Goal: Information Seeking & Learning: Learn about a topic

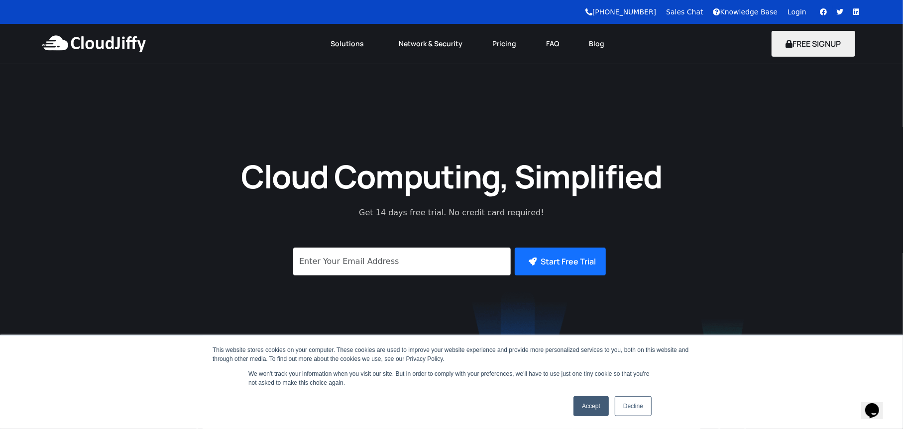
scroll to position [199, 0]
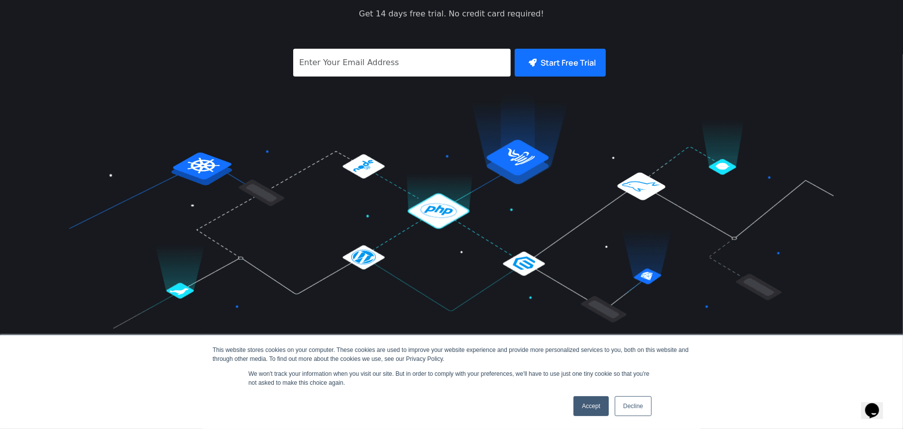
click at [597, 404] on link "Accept" at bounding box center [590, 407] width 35 height 20
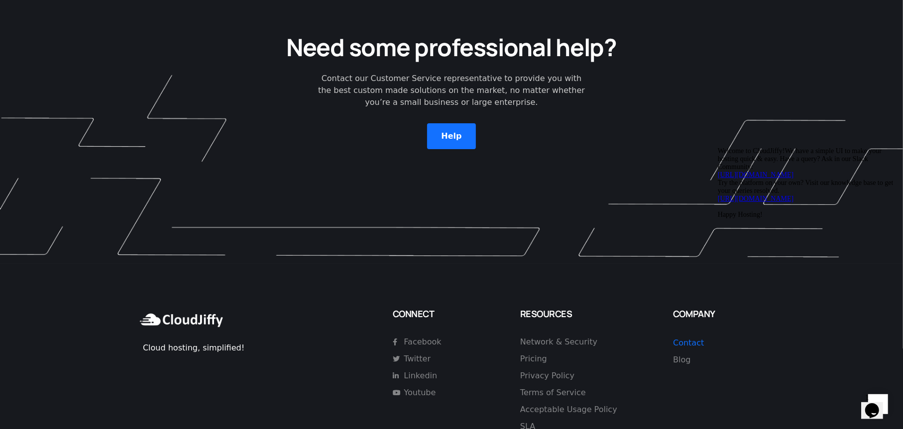
scroll to position [2836, 0]
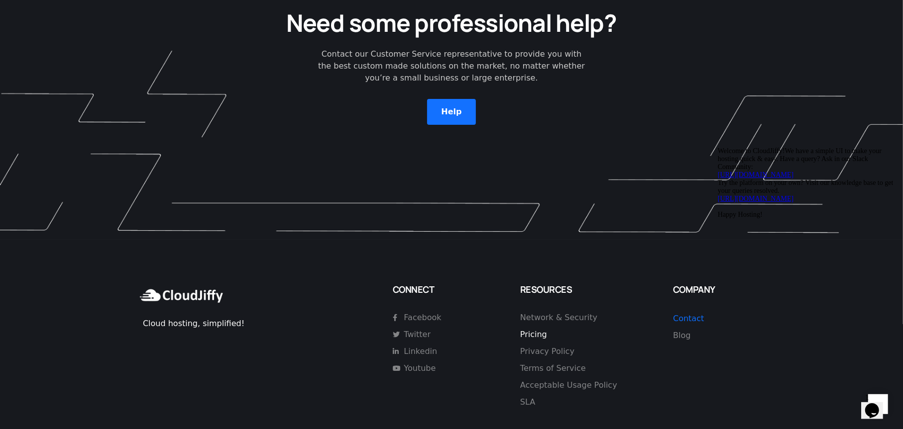
click at [538, 329] on span "Pricing" at bounding box center [533, 335] width 27 height 12
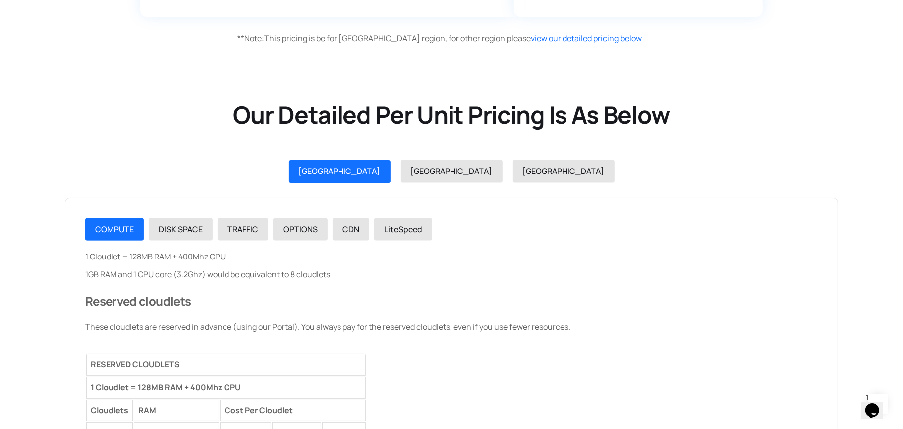
scroll to position [1095, 0]
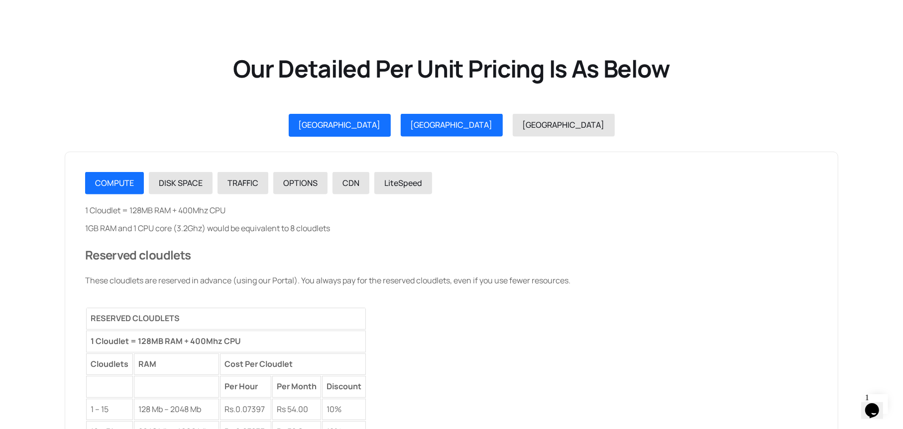
click at [444, 126] on span "USA" at bounding box center [451, 124] width 82 height 11
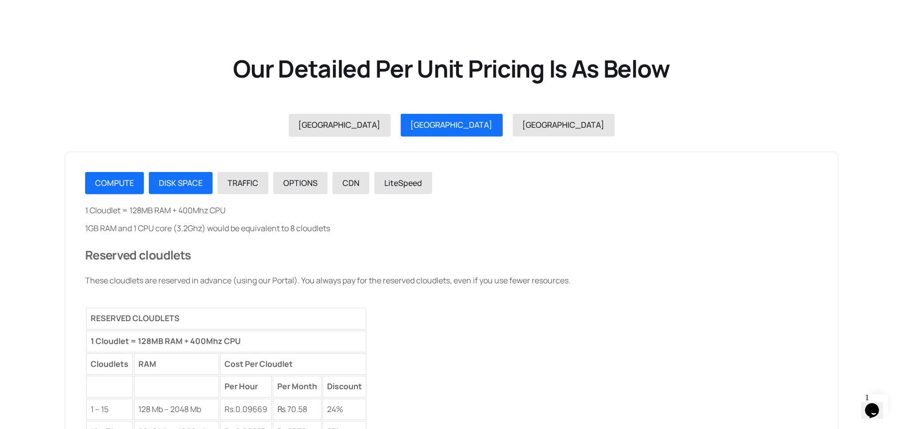
click at [201, 189] on div "DISK SPACE" at bounding box center [181, 183] width 44 height 13
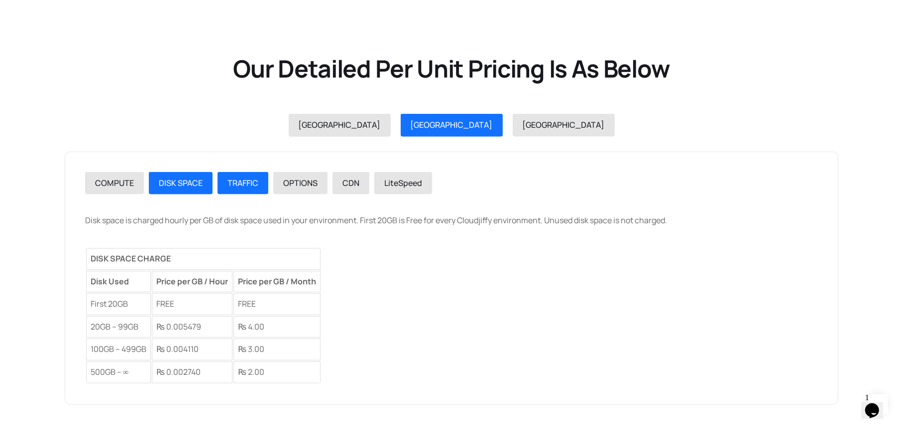
click at [239, 182] on span "TRAFFIC" at bounding box center [242, 183] width 31 height 11
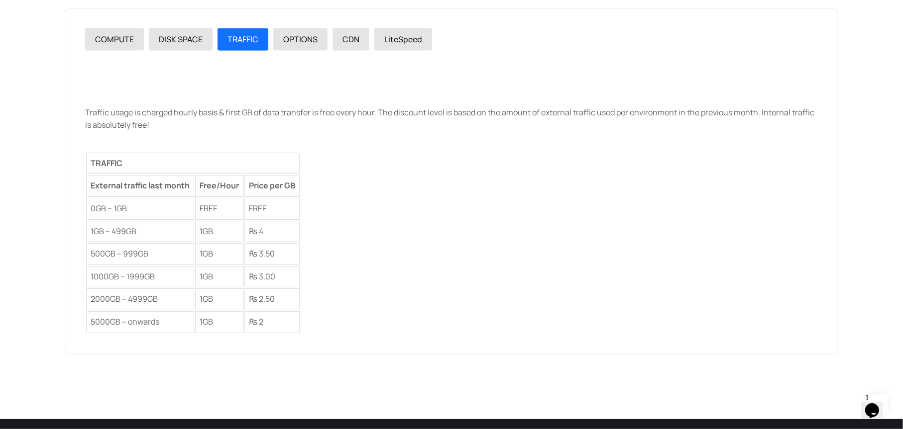
scroll to position [1244, 0]
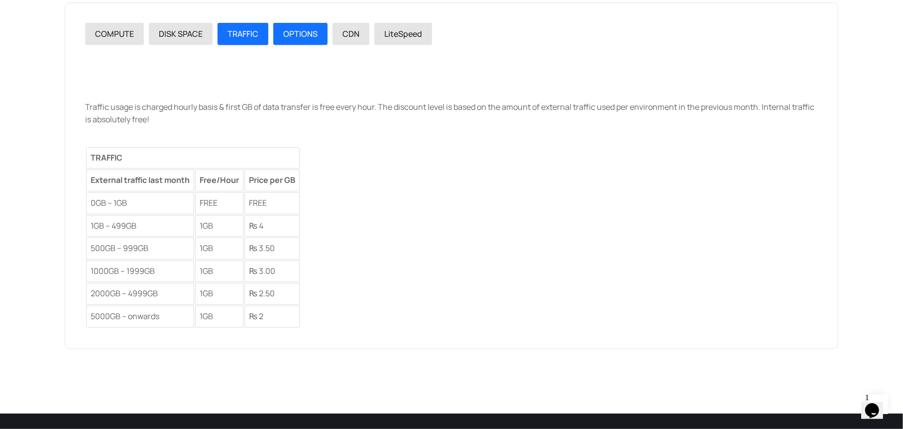
click at [297, 34] on span "OPTIONS" at bounding box center [300, 33] width 34 height 11
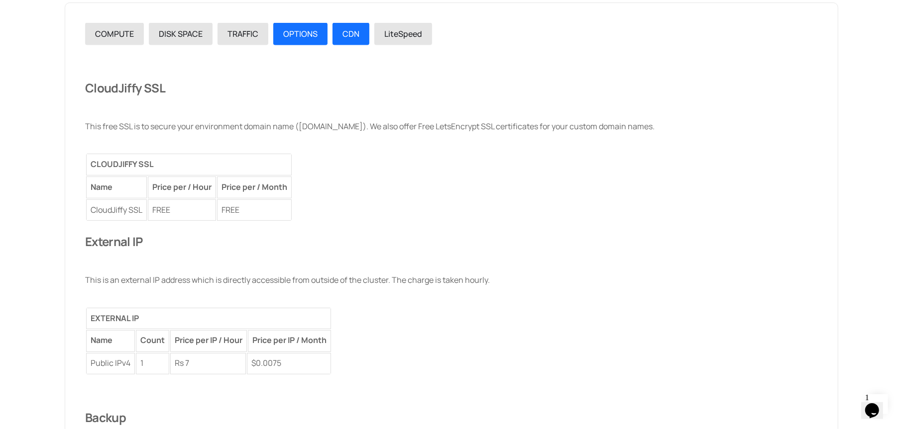
click at [355, 32] on span "CDN" at bounding box center [350, 33] width 17 height 11
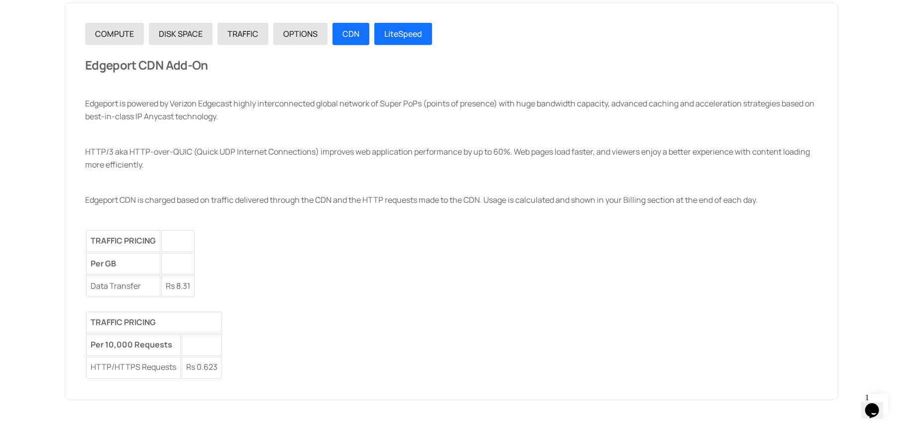
click at [406, 38] on span "LiteSpeed" at bounding box center [403, 33] width 38 height 11
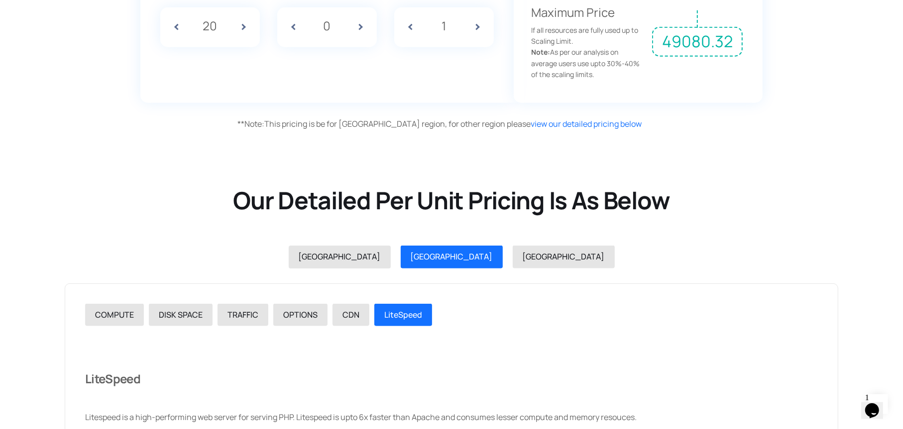
scroll to position [945, 0]
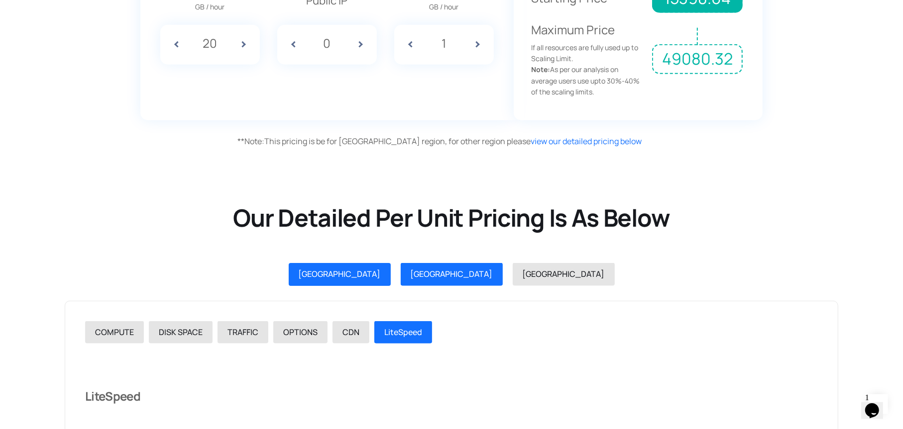
click at [391, 265] on link "INDIA" at bounding box center [340, 274] width 102 height 23
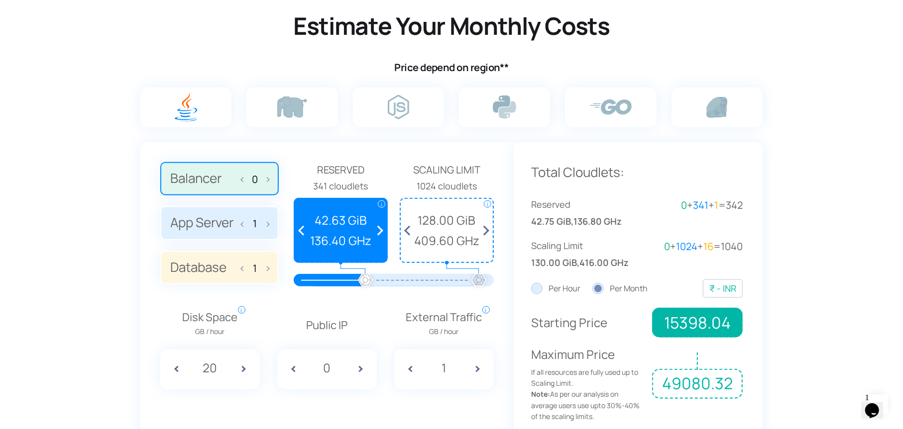
scroll to position [597, 0]
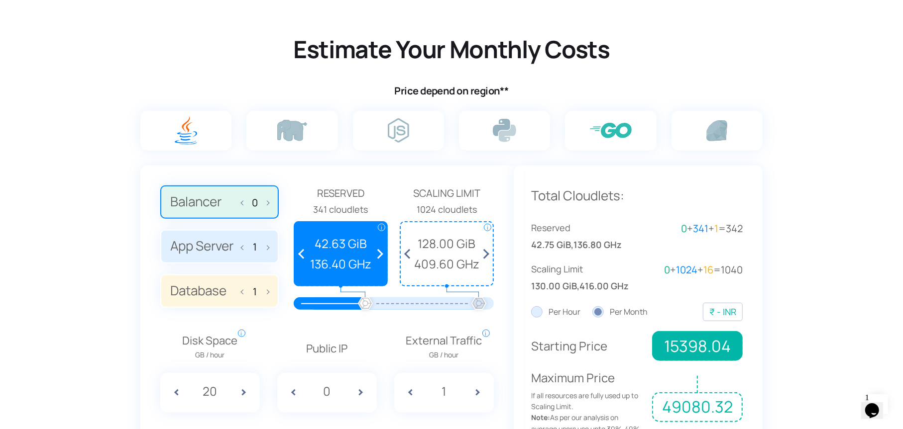
click at [615, 131] on img at bounding box center [611, 130] width 42 height 15
click at [0, 0] on input "radio" at bounding box center [0, 0] width 0 height 0
click at [716, 134] on img at bounding box center [716, 130] width 21 height 21
click at [0, 0] on input "radio" at bounding box center [0, 0] width 0 height 0
click at [528, 130] on label at bounding box center [504, 131] width 91 height 40
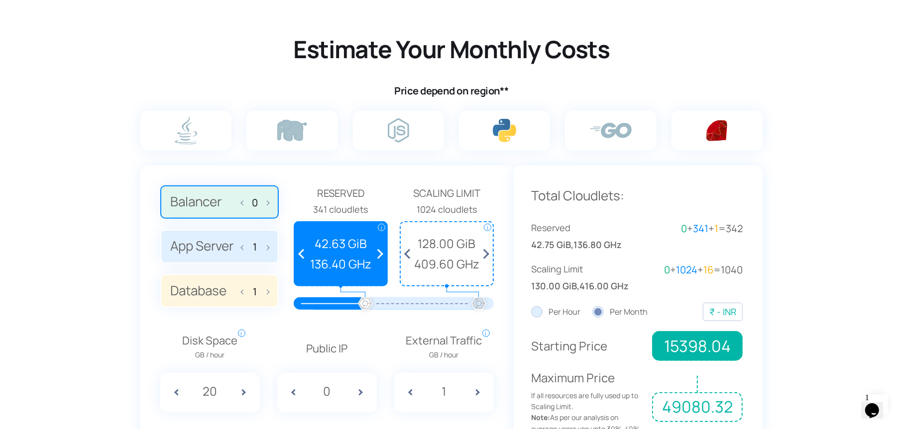
click at [0, 0] on input "radio" at bounding box center [0, 0] width 0 height 0
click at [445, 133] on div at bounding box center [398, 138] width 106 height 55
click at [382, 125] on label at bounding box center [398, 131] width 91 height 40
click at [0, 0] on input "radio" at bounding box center [0, 0] width 0 height 0
click at [318, 126] on label at bounding box center [291, 131] width 91 height 40
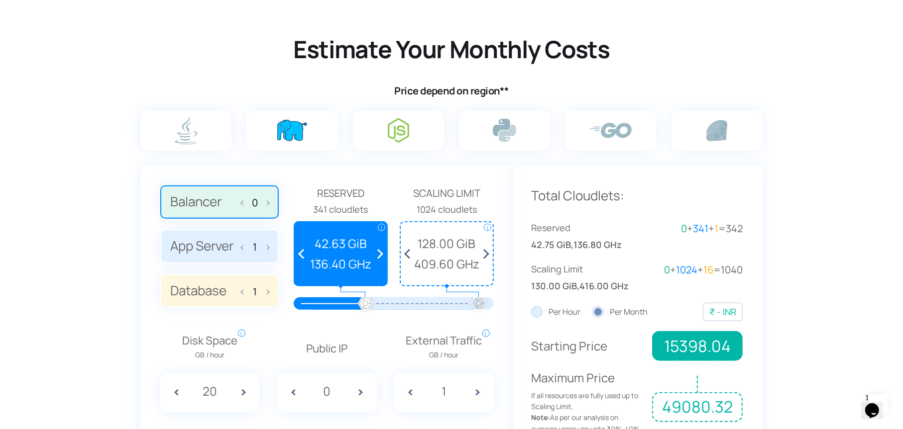
click at [0, 0] on input "radio" at bounding box center [0, 0] width 0 height 0
click at [217, 119] on label at bounding box center [185, 131] width 91 height 40
click at [0, 0] on input "radio" at bounding box center [0, 0] width 0 height 0
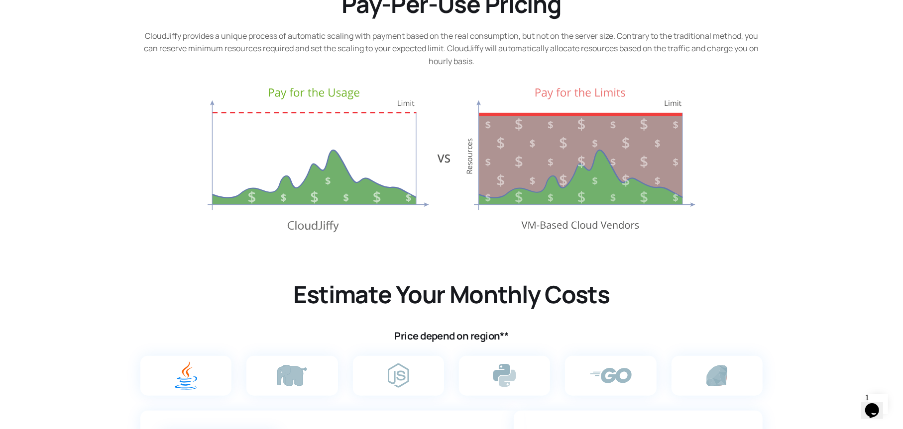
scroll to position [348, 0]
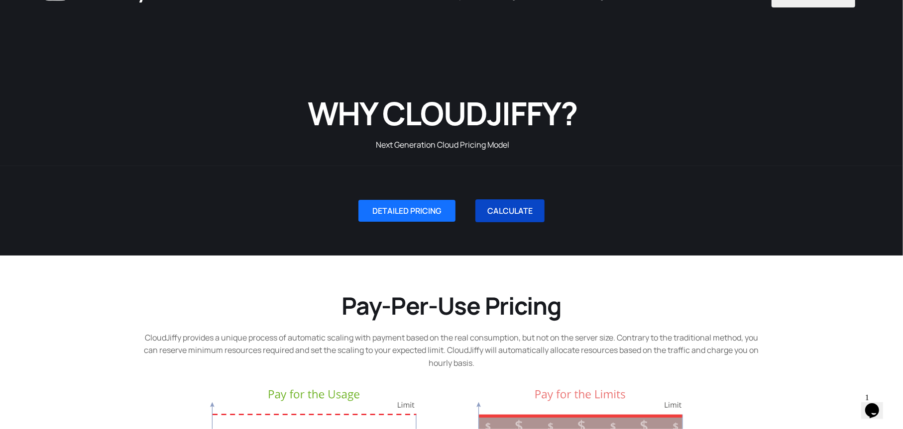
click at [520, 212] on link "CALCULATE" at bounding box center [509, 211] width 69 height 23
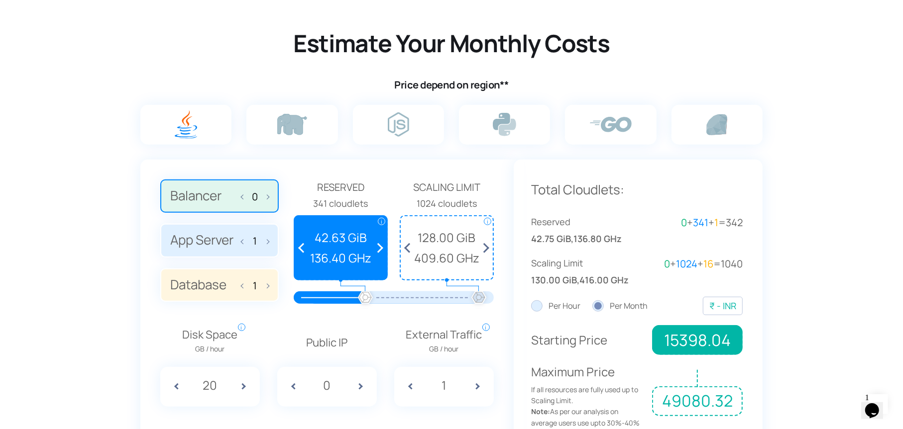
scroll to position [611, 0]
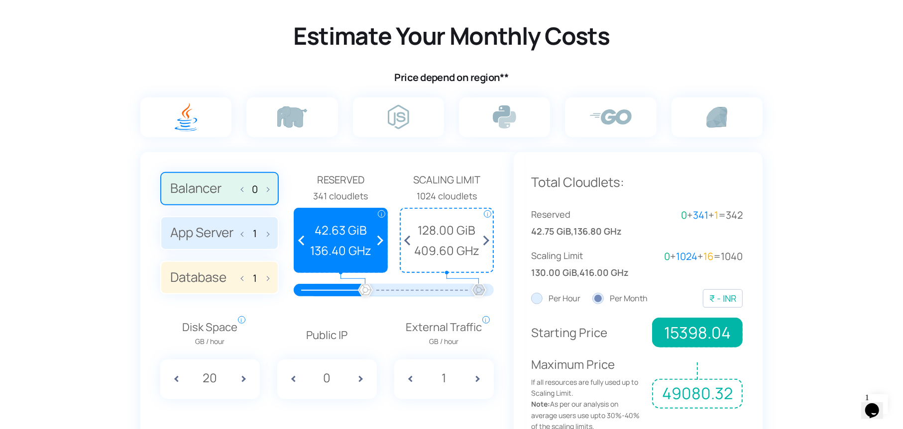
click at [382, 241] on span at bounding box center [377, 240] width 18 height 63
click at [301, 238] on span at bounding box center [304, 240] width 18 height 63
click at [363, 290] on div at bounding box center [365, 291] width 22 height 22
click at [452, 240] on div "128.00 GiB 409.60 GHz" at bounding box center [447, 240] width 82 height 39
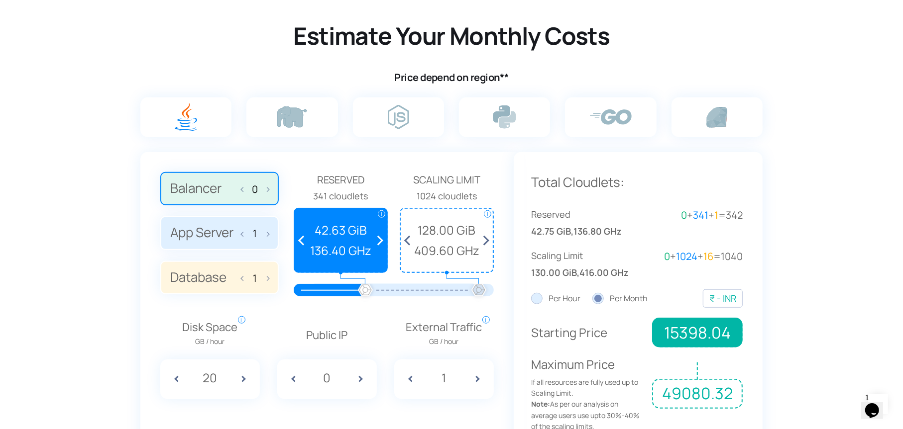
click at [269, 189] on span at bounding box center [265, 188] width 7 height 21
click at [0, 0] on input "Balancer 0" at bounding box center [0, 0] width 0 height 0
click at [259, 190] on input "0" at bounding box center [255, 189] width 16 height 11
click at [254, 239] on span "1" at bounding box center [254, 232] width 27 height 21
click at [0, 0] on input "App Server 1" at bounding box center [0, 0] width 0 height 0
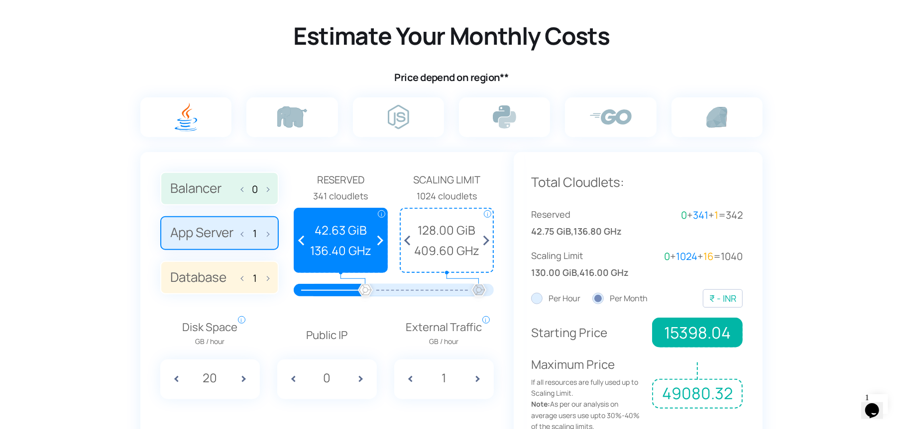
click at [266, 232] on span at bounding box center [265, 232] width 7 height 21
click at [0, 0] on input "App Server 1" at bounding box center [0, 0] width 0 height 0
click at [266, 236] on span at bounding box center [265, 232] width 7 height 21
click at [0, 0] on input "App Server 1" at bounding box center [0, 0] width 0 height 0
click at [265, 275] on span at bounding box center [265, 277] width 7 height 21
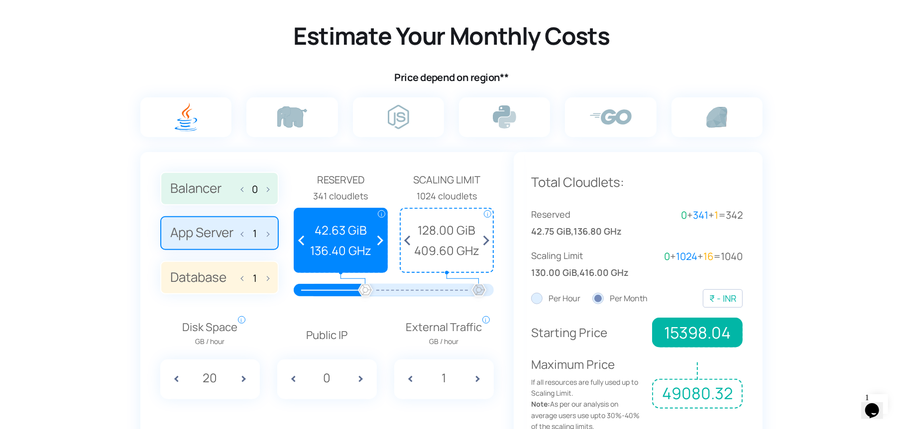
click at [0, 0] on input "Database 1" at bounding box center [0, 0] width 0 height 0
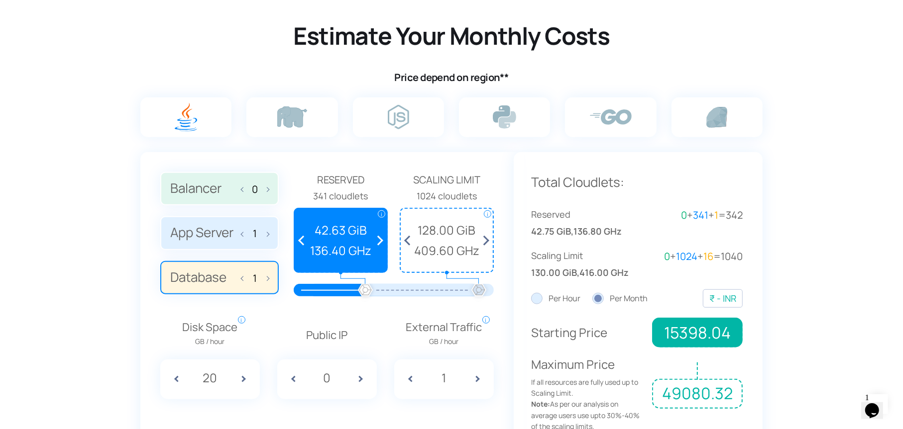
click at [259, 189] on input "0" at bounding box center [255, 189] width 16 height 11
click at [260, 231] on input "1" at bounding box center [255, 233] width 16 height 11
click at [262, 276] on span at bounding box center [265, 277] width 7 height 21
click at [0, 0] on input "Database 1" at bounding box center [0, 0] width 0 height 0
click at [243, 379] on span at bounding box center [247, 380] width 25 height 40
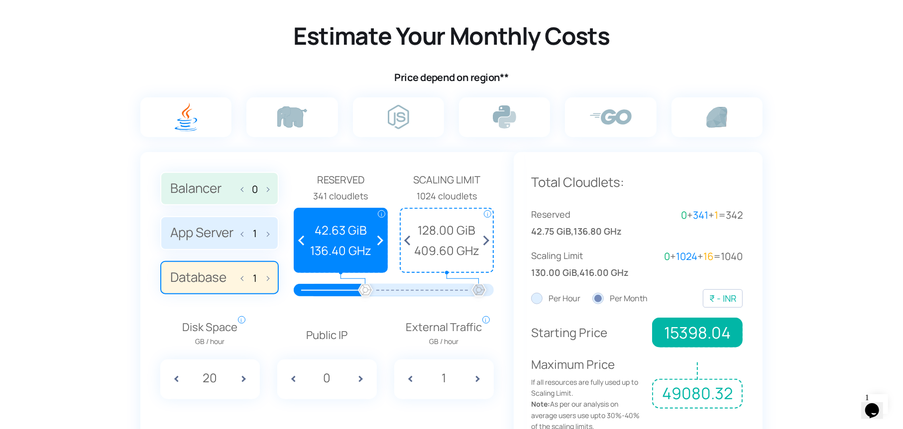
click at [243, 379] on span at bounding box center [247, 380] width 25 height 40
drag, startPoint x: 212, startPoint y: 373, endPoint x: 197, endPoint y: 390, distance: 22.6
click at [197, 390] on div "20" at bounding box center [210, 380] width 100 height 40
type input "30"
click at [143, 368] on div "Balancer 0 App Server 1 Database 1 Reserved 1 cloudlets i Reserved Cloudlets Re…" at bounding box center [326, 303] width 373 height 303
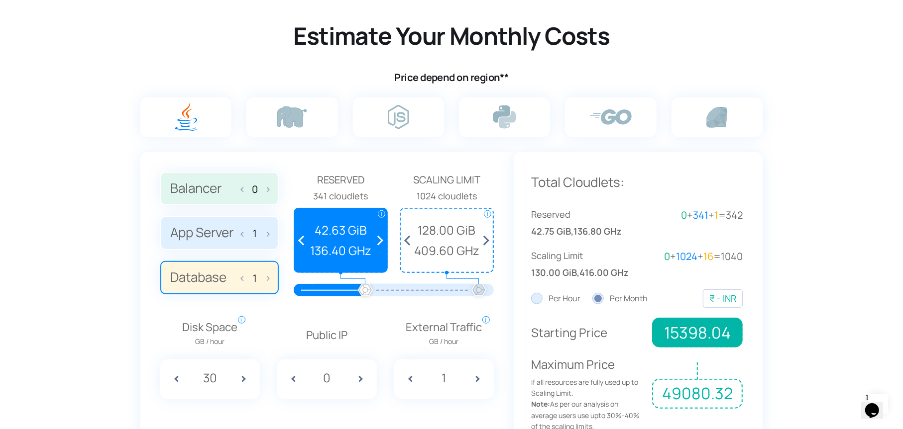
click at [338, 379] on input "0" at bounding box center [326, 378] width 37 height 19
drag, startPoint x: 351, startPoint y: 379, endPoint x: 324, endPoint y: 382, distance: 27.0
click at [324, 382] on div "0" at bounding box center [327, 380] width 100 height 40
click at [817, 245] on section "Estimate Your Monthly Costs Price depend on region** Balancer 0 App Server 1 Da…" at bounding box center [451, 235] width 903 height 505
click at [536, 300] on label "Per Hour" at bounding box center [555, 299] width 49 height 13
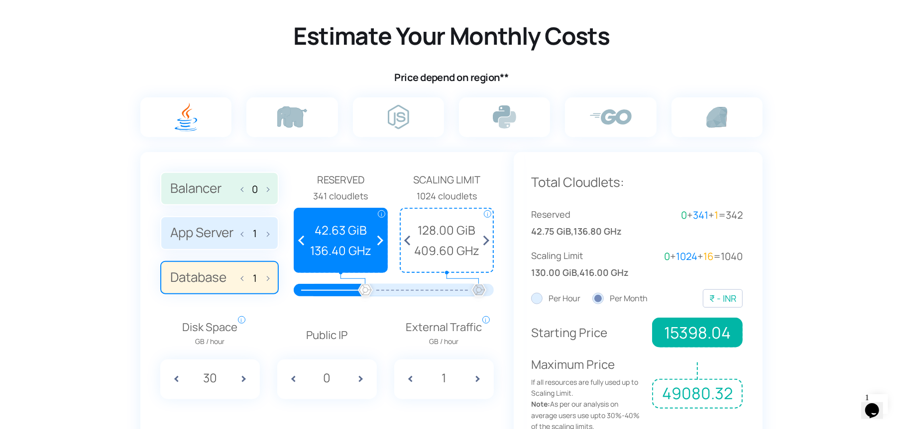
click at [0, 0] on input "Per Hour" at bounding box center [0, 0] width 0 height 0
click at [602, 300] on label "Per Month" at bounding box center [619, 299] width 55 height 13
click at [0, 0] on input "Per Month" at bounding box center [0, 0] width 0 height 0
click at [718, 306] on div "USD EUR AUD BRL BYN CHF CNY DKK GBP HKD IDR ILS INR JPY KZT LYD MAD MXN MYR NPR…" at bounding box center [723, 299] width 40 height 18
click at [719, 340] on span "15398.04" at bounding box center [697, 333] width 91 height 30
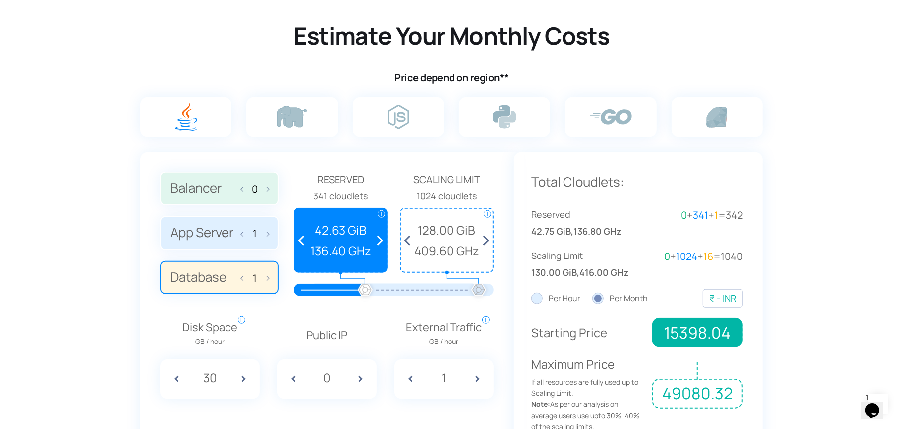
click at [726, 268] on div "Scaling Limit 130.00 GiB , 416.00 GHz 0 + 1024 + 16 = 1040" at bounding box center [636, 264] width 211 height 31
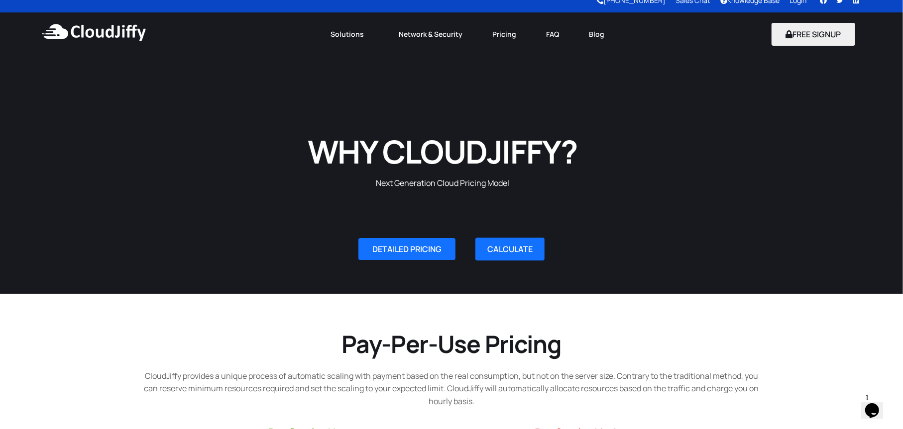
scroll to position [0, 0]
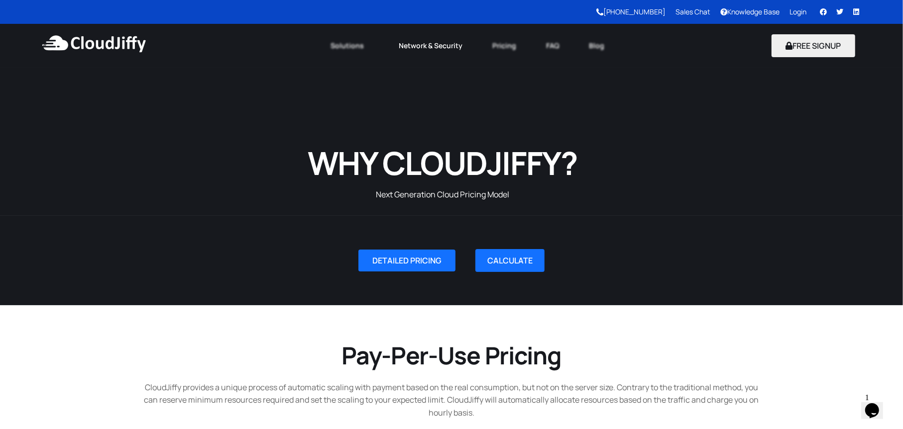
click at [451, 49] on link "Network & Security" at bounding box center [431, 46] width 94 height 22
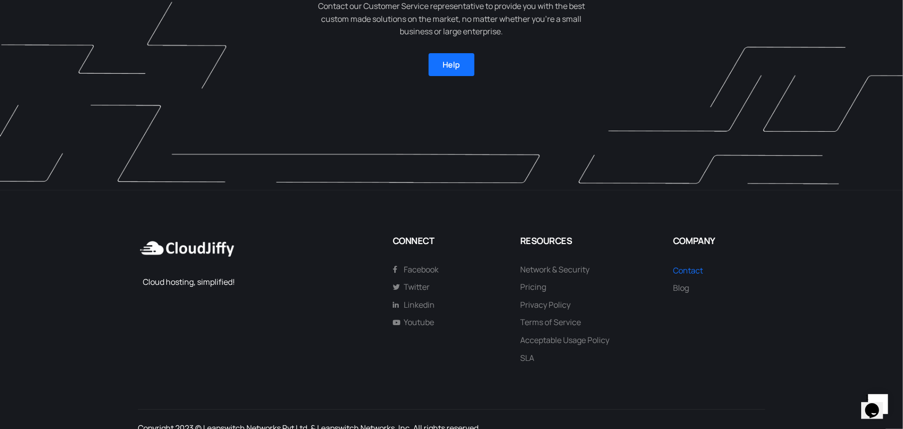
scroll to position [2930, 0]
